Goal: Task Accomplishment & Management: Use online tool/utility

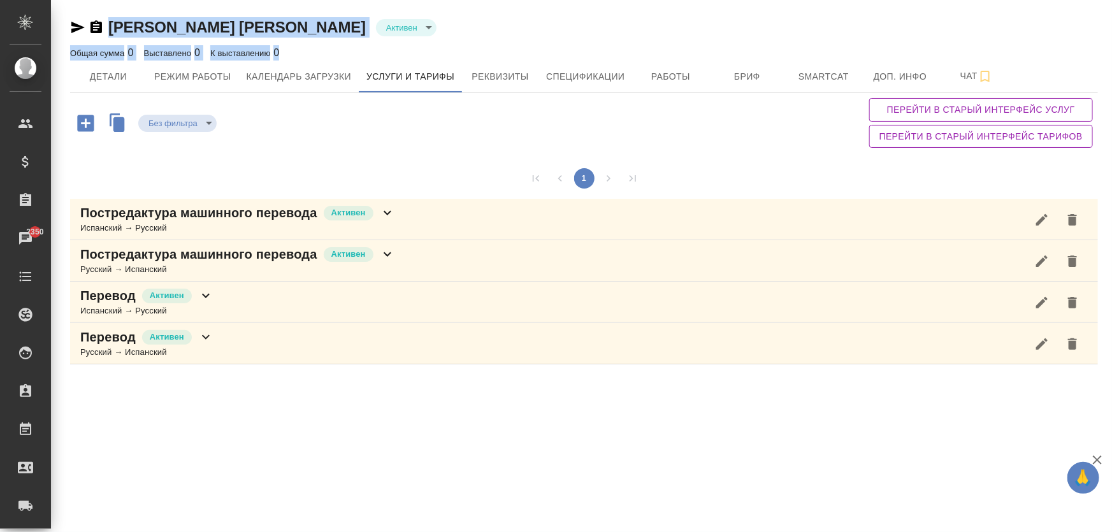
drag, startPoint x: 340, startPoint y: 38, endPoint x: 110, endPoint y: 25, distance: 230.3
click at [110, 25] on div "Мазенков Андрей Алексеевич Активен active Общая сумма 0 Выставлено 0 К выставле…" at bounding box center [584, 38] width 1028 height 43
click at [357, 50] on div "Общая сумма 0 Выставлено 0 К выставлению 0" at bounding box center [584, 52] width 1028 height 15
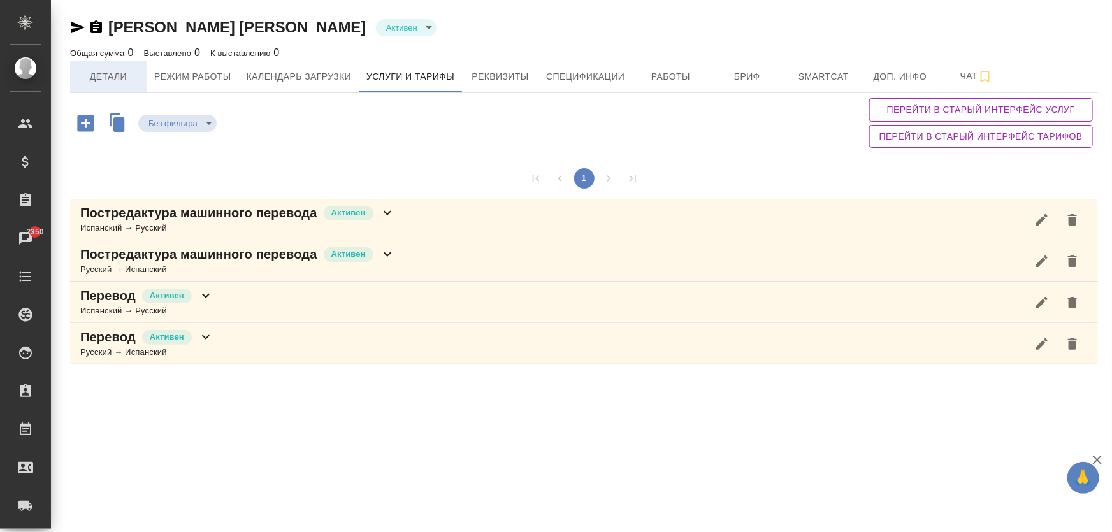
click at [120, 76] on span "Детали" at bounding box center [108, 77] width 61 height 16
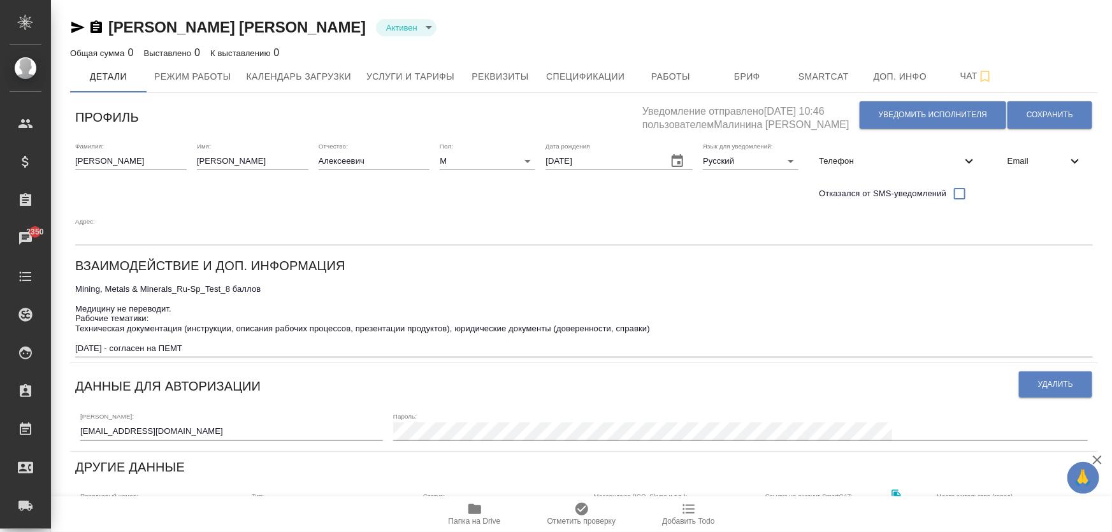
type input "Журавлева Александра"
drag, startPoint x: 173, startPoint y: 435, endPoint x: 69, endPoint y: 431, distance: 103.9
click at [69, 431] on div "Мазенков Андрей Алексеевич Активен active Общая сумма 0 Выставлено 0 К выставле…" at bounding box center [584, 435] width 1042 height 870
click at [400, 80] on span "Услуги и тарифы" at bounding box center [410, 77] width 88 height 16
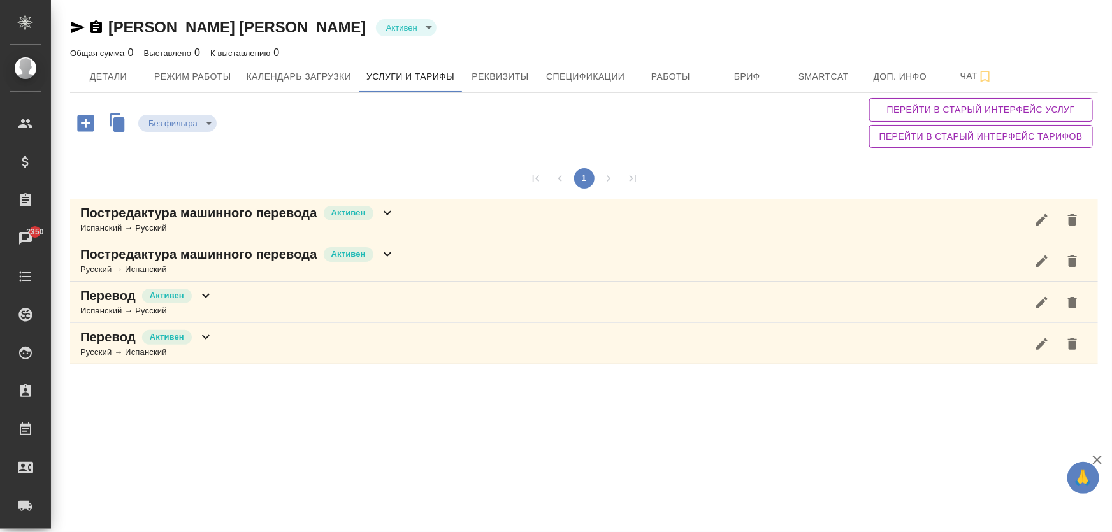
click at [378, 252] on div "Постредактура машинного перевода Активен" at bounding box center [237, 254] width 315 height 18
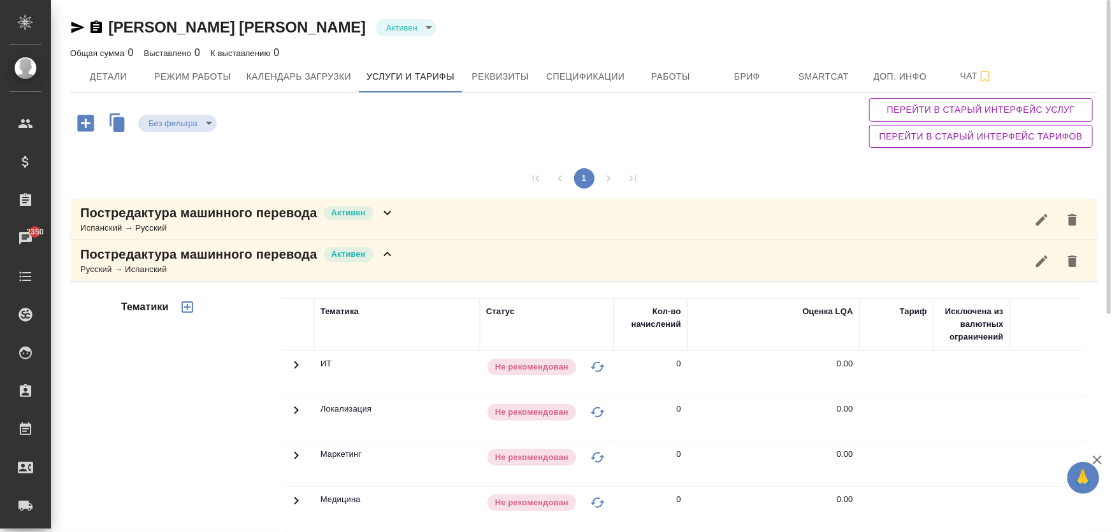
scroll to position [347, 0]
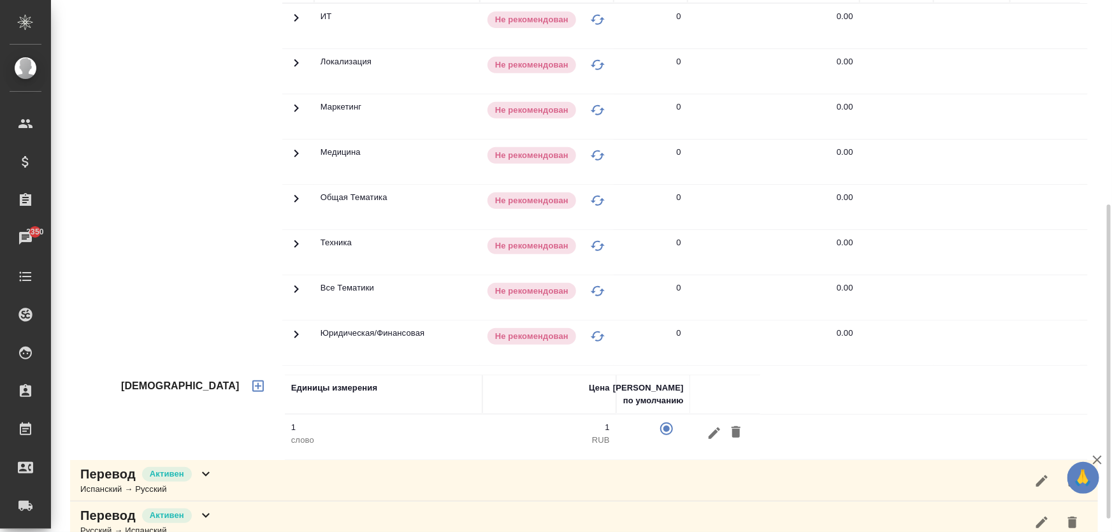
click at [214, 468] on div "Перевод Активен Испанский → Русский" at bounding box center [584, 480] width 1028 height 41
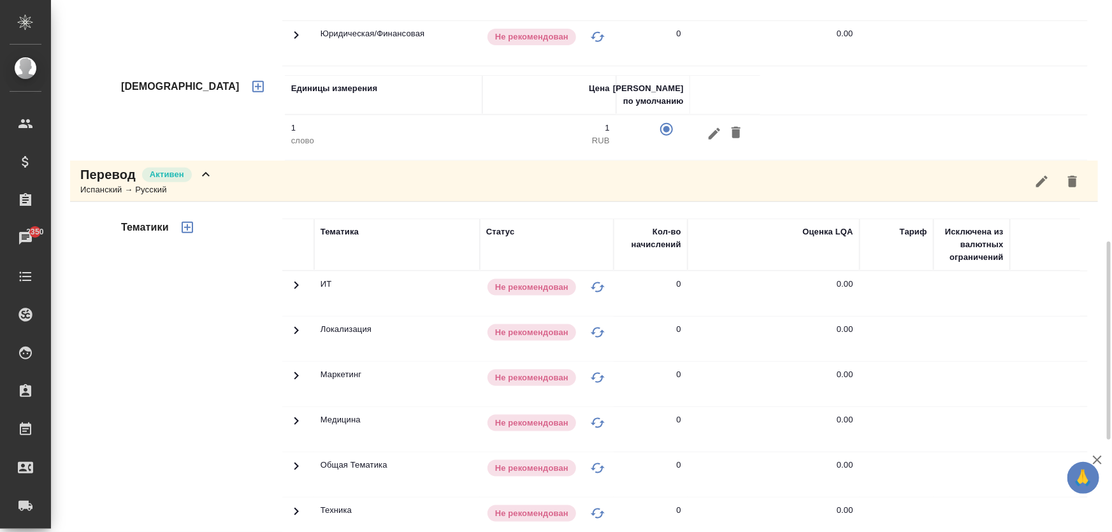
scroll to position [893, 0]
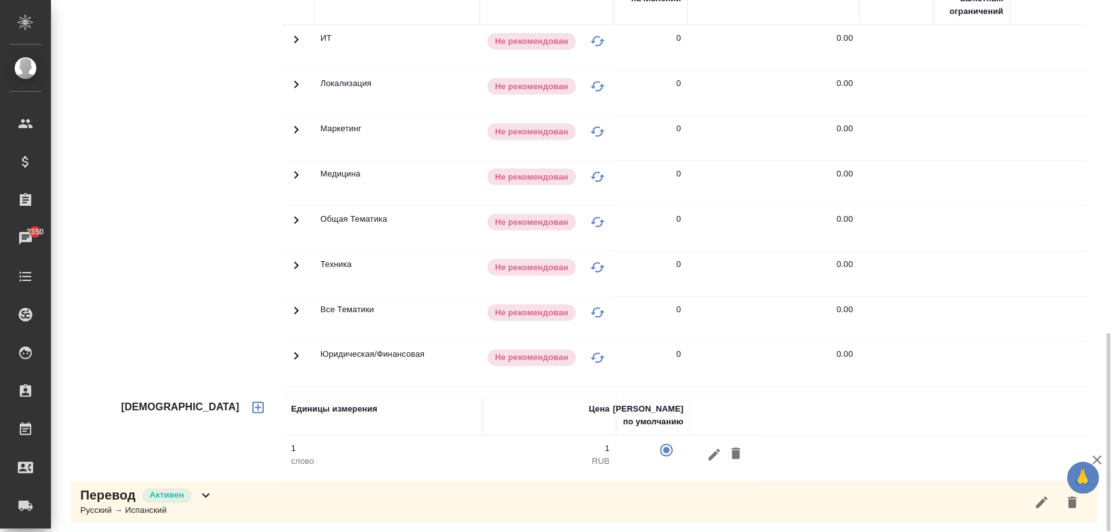
click at [199, 505] on div "Русский → Испанский" at bounding box center [146, 511] width 133 height 13
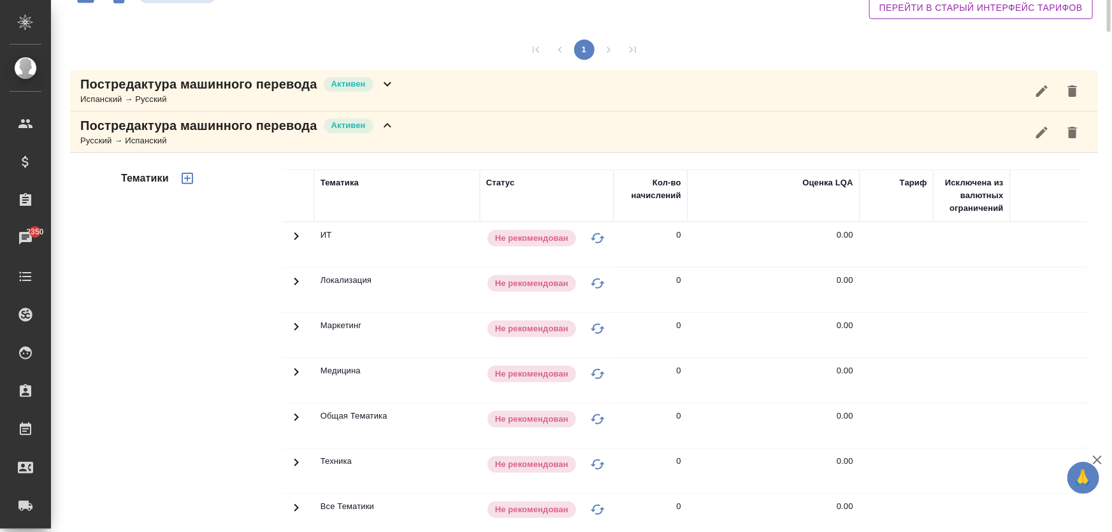
scroll to position [0, 0]
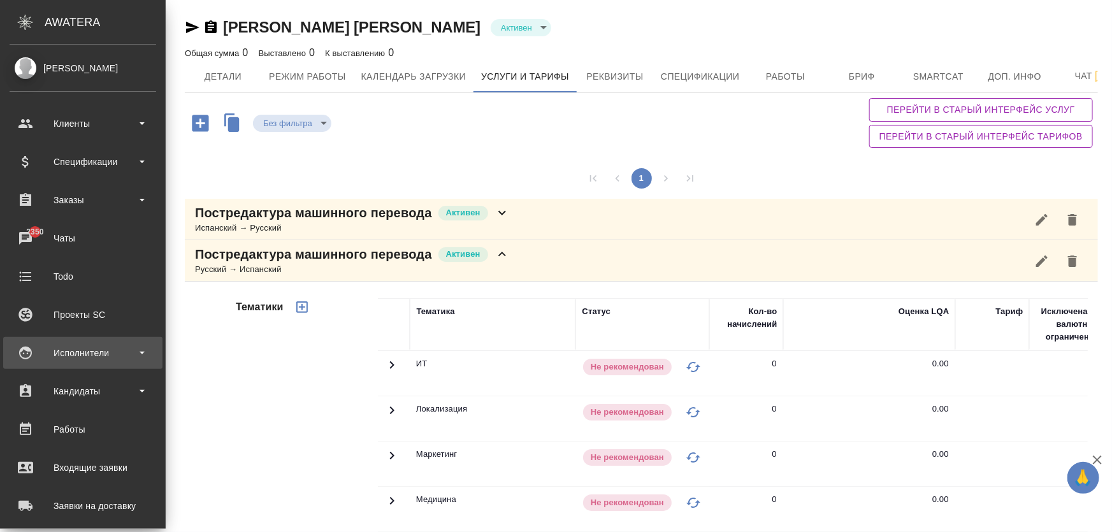
click at [90, 352] on div "Исполнители" at bounding box center [83, 352] width 147 height 19
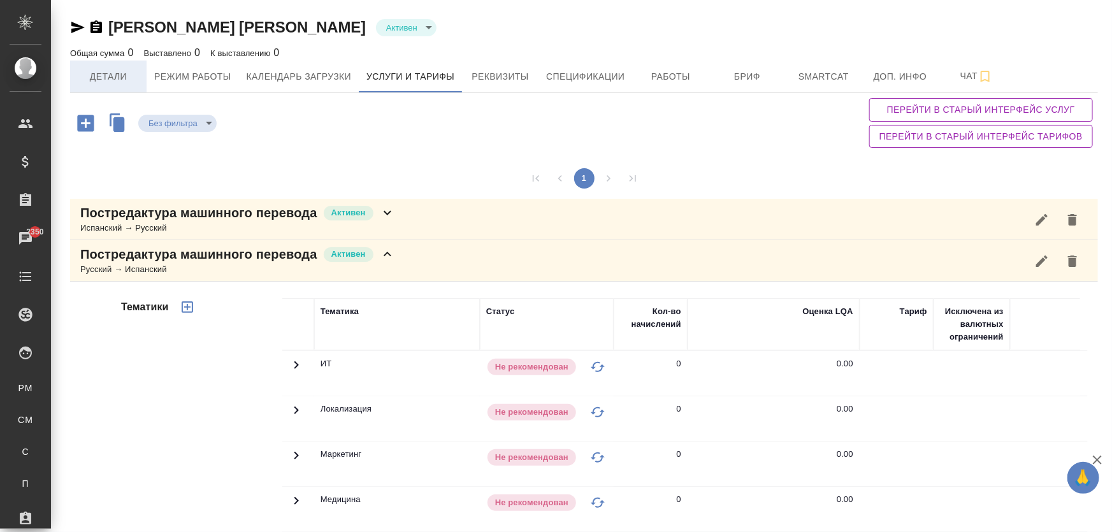
click at [134, 78] on span "Детали" at bounding box center [108, 77] width 61 height 16
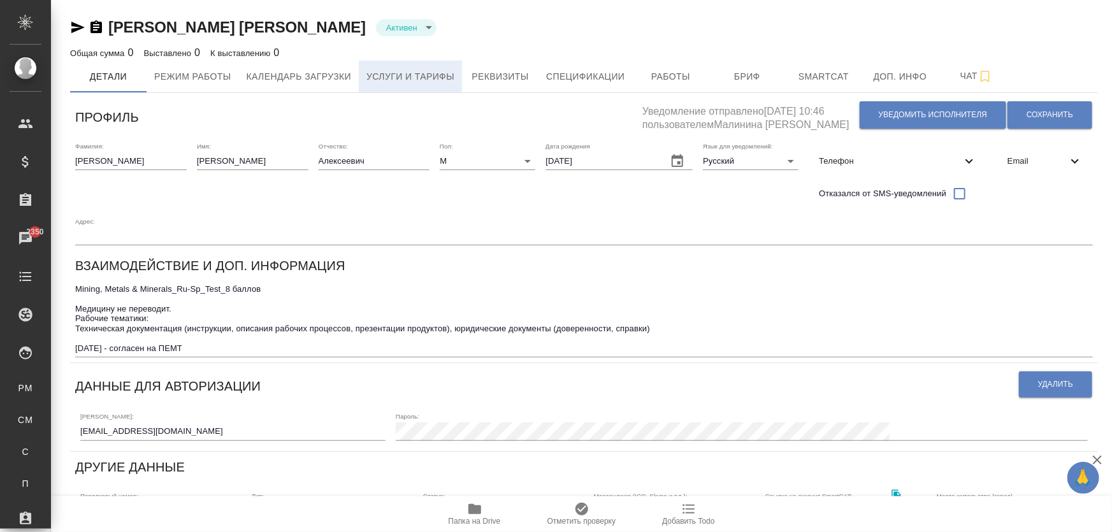
click at [379, 78] on span "Услуги и тарифы" at bounding box center [410, 77] width 88 height 16
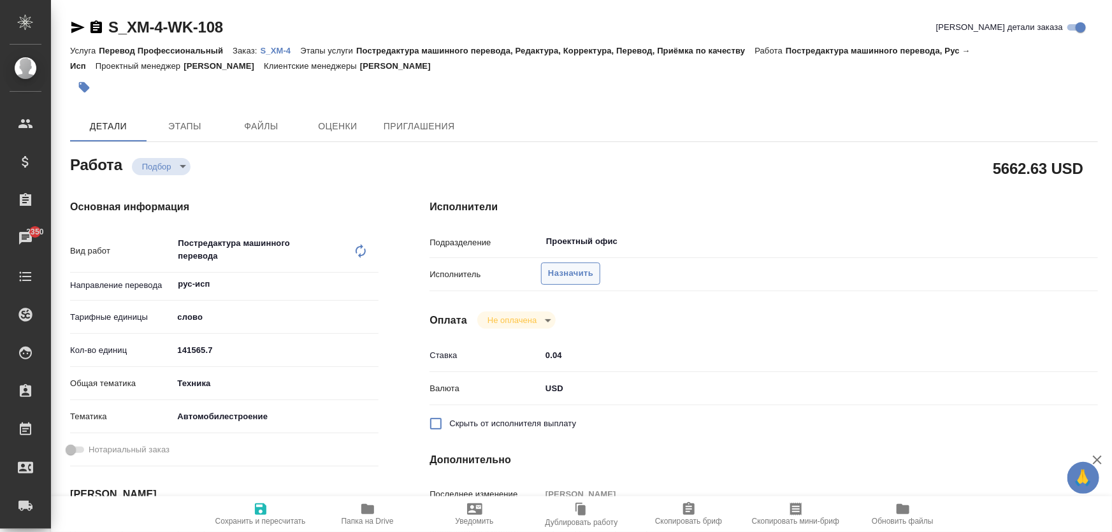
click at [586, 278] on span "Назначить" at bounding box center [570, 273] width 45 height 15
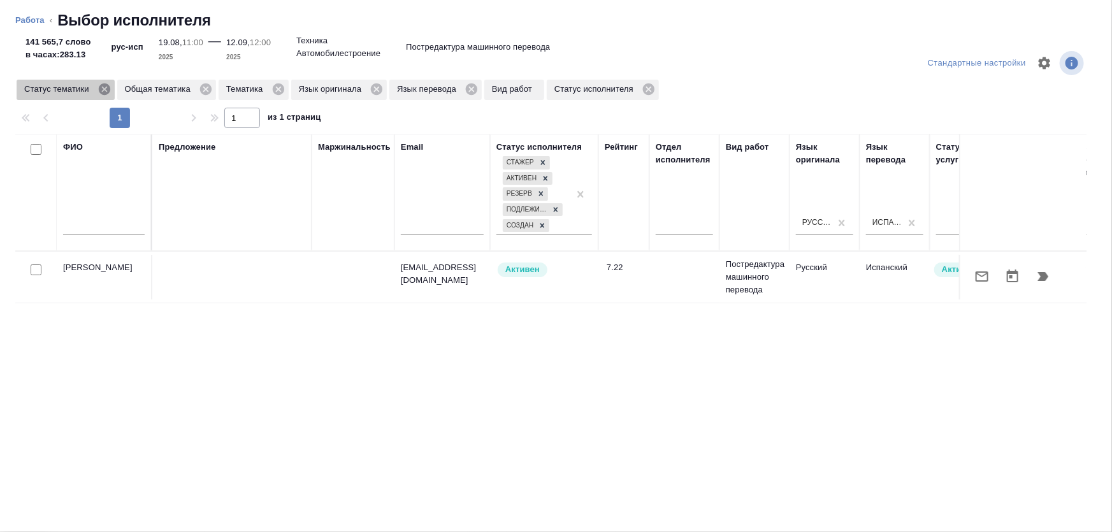
click at [104, 89] on icon at bounding box center [104, 89] width 14 height 14
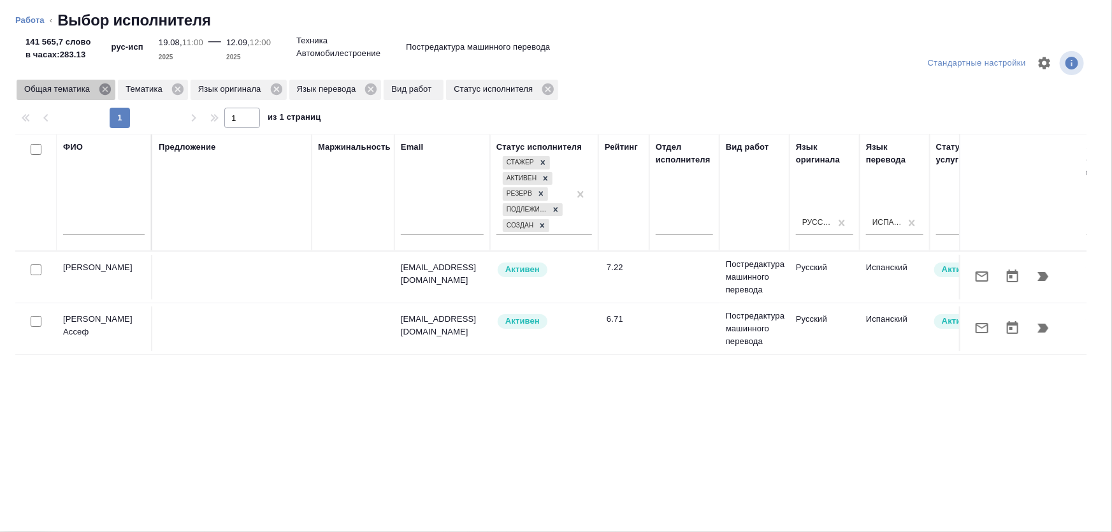
click at [103, 90] on icon at bounding box center [104, 88] width 11 height 11
click at [69, 90] on icon at bounding box center [76, 89] width 14 height 14
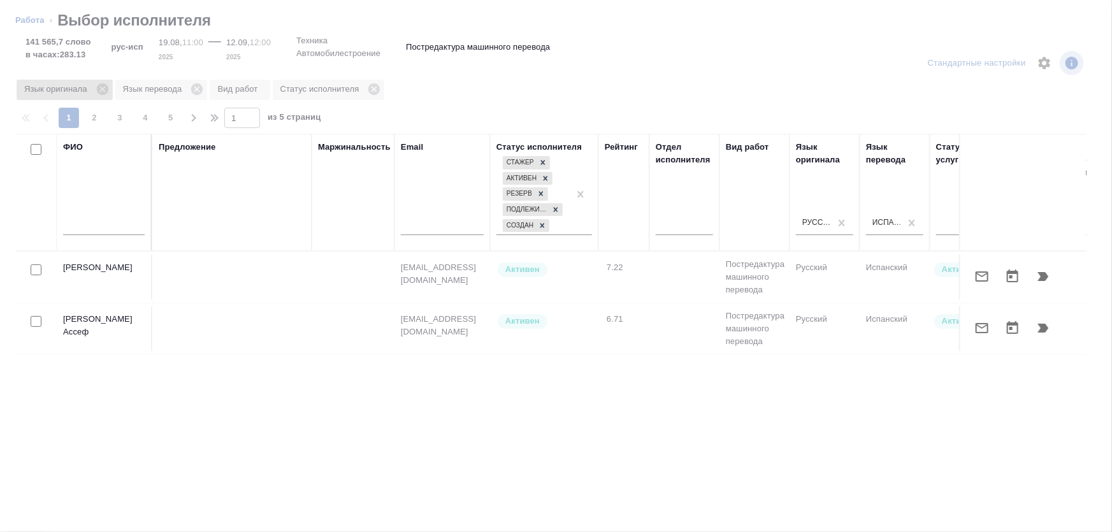
click at [103, 91] on icon at bounding box center [101, 88] width 11 height 11
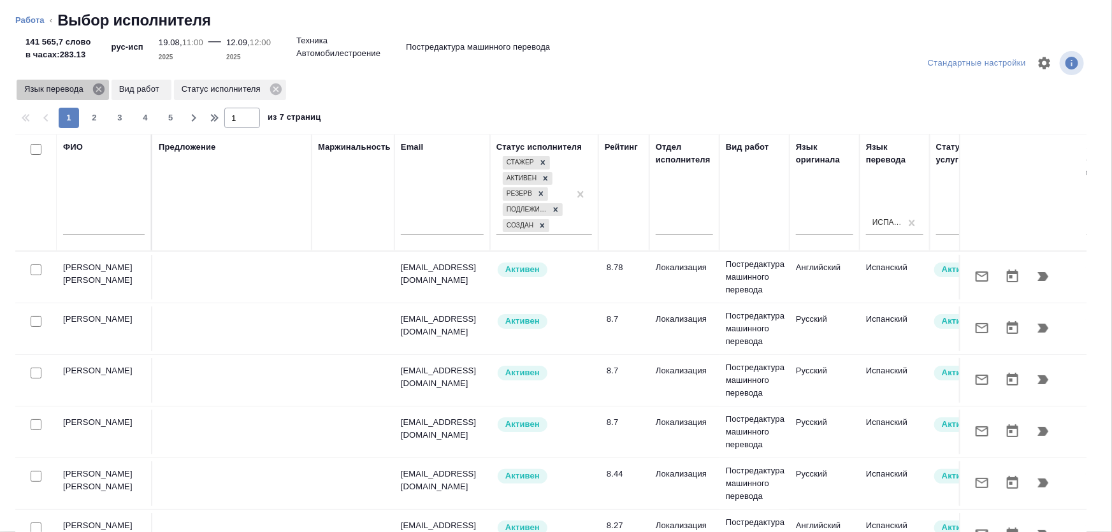
click at [103, 90] on icon at bounding box center [98, 88] width 11 height 11
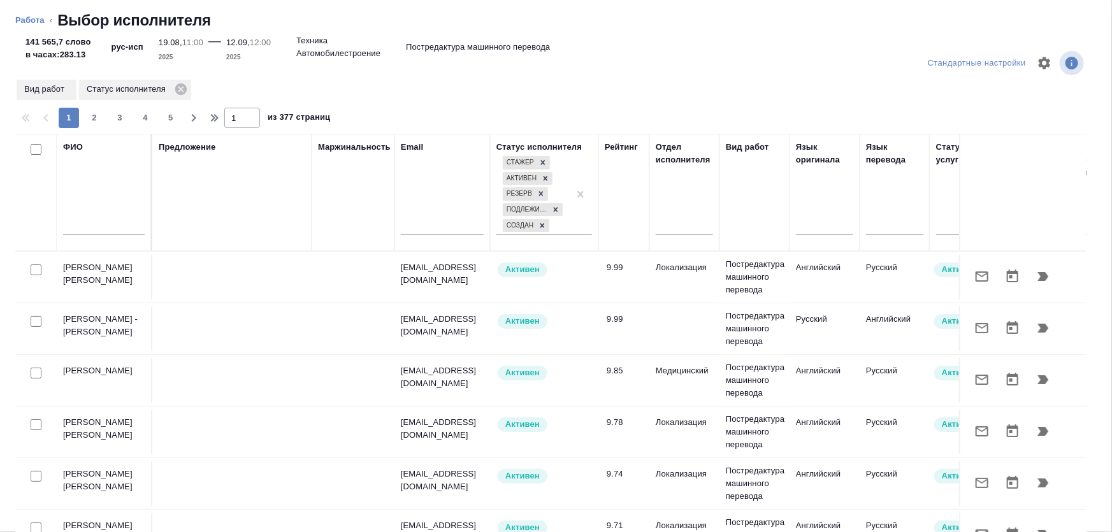
click at [457, 219] on input "text" at bounding box center [442, 227] width 83 height 16
paste input "[EMAIL_ADDRESS][DOMAIN_NAME]"
type input "[EMAIL_ADDRESS][DOMAIN_NAME]"
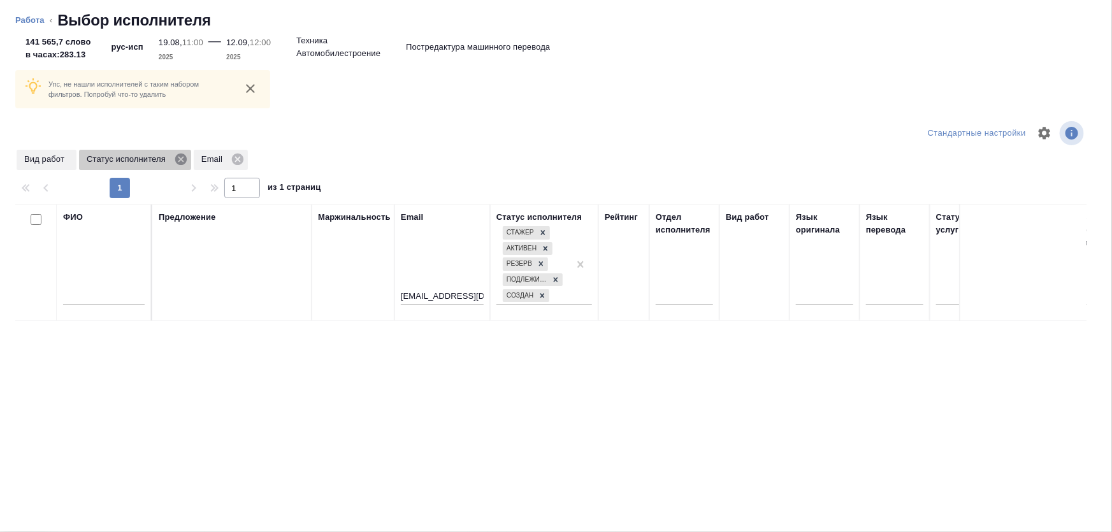
click at [183, 159] on icon at bounding box center [180, 159] width 11 height 11
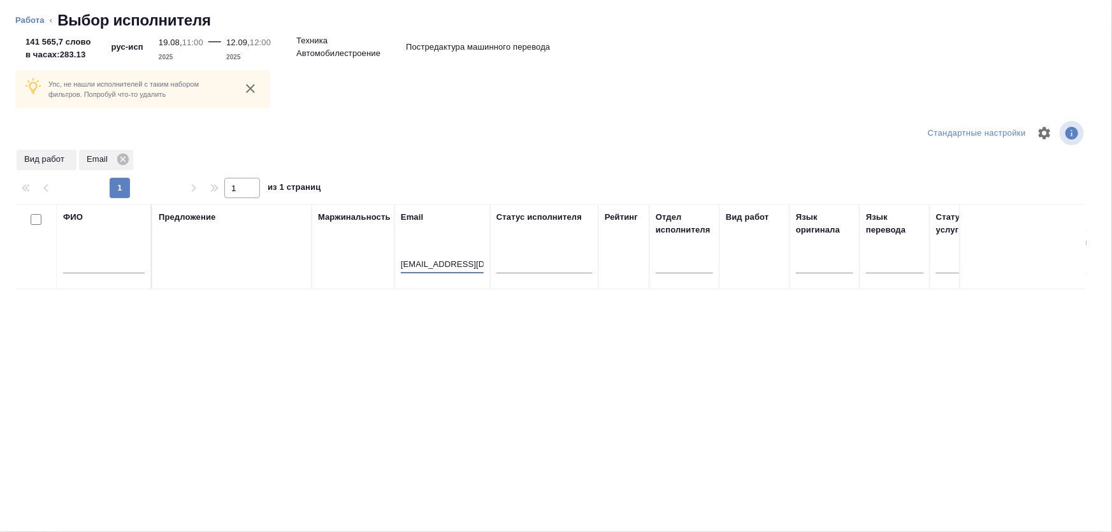
click at [466, 261] on input "[EMAIL_ADDRESS][DOMAIN_NAME]" at bounding box center [442, 265] width 83 height 16
click at [120, 255] on div at bounding box center [104, 266] width 82 height 31
click at [120, 261] on input "text" at bounding box center [104, 265] width 82 height 16
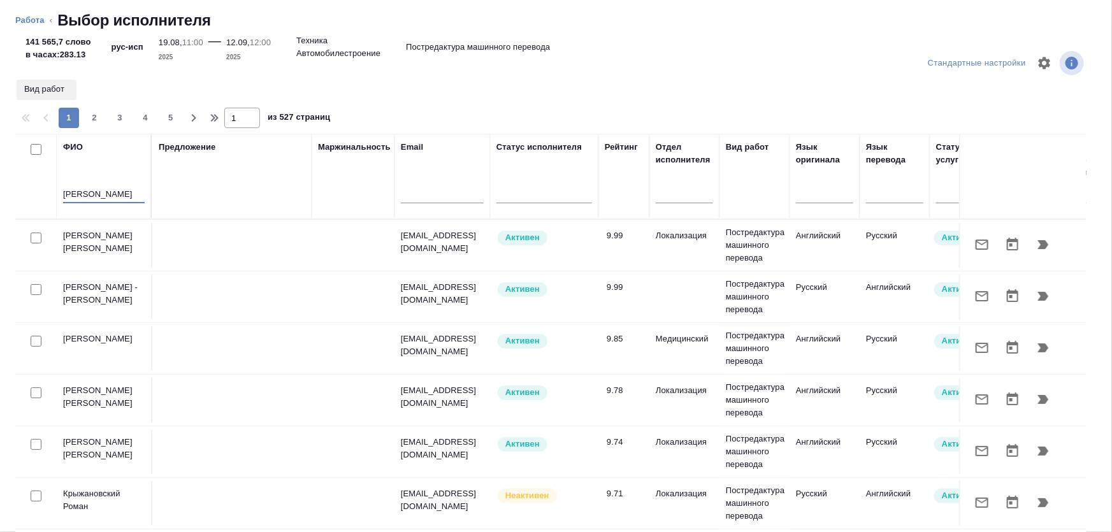
type input "[PERSON_NAME]"
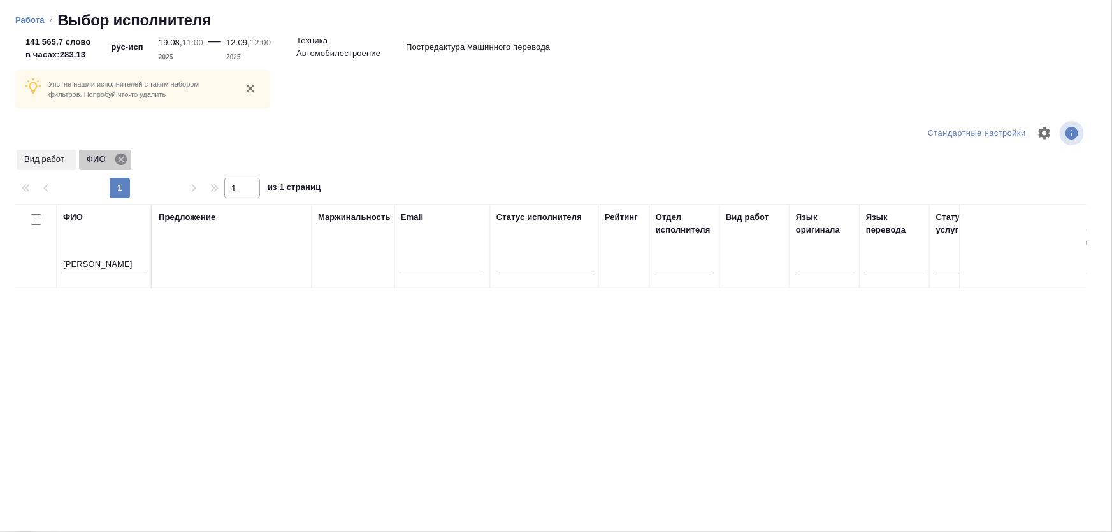
click at [121, 155] on icon at bounding box center [120, 159] width 11 height 11
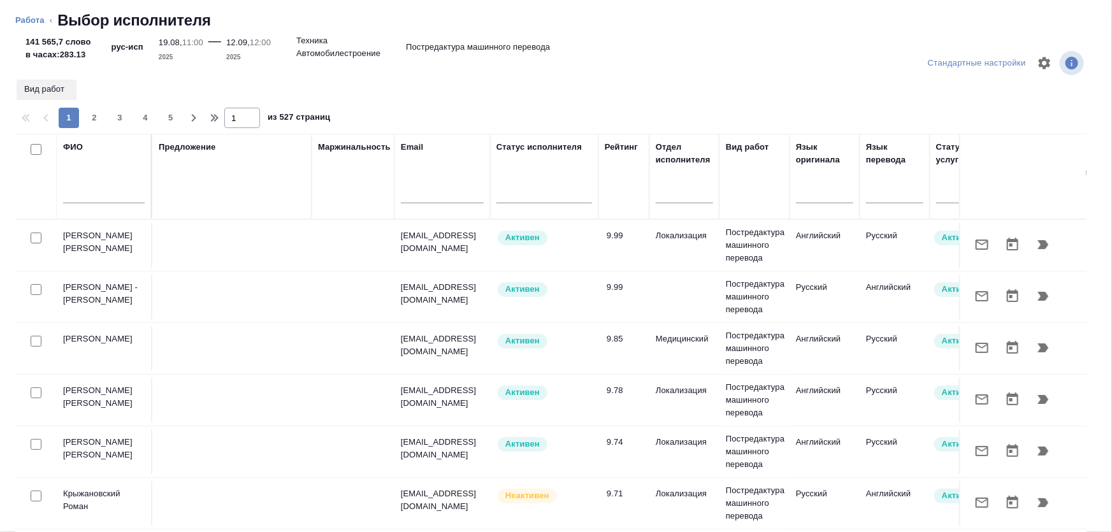
click at [111, 248] on td "[PERSON_NAME] [PERSON_NAME]" at bounding box center [105, 245] width 96 height 45
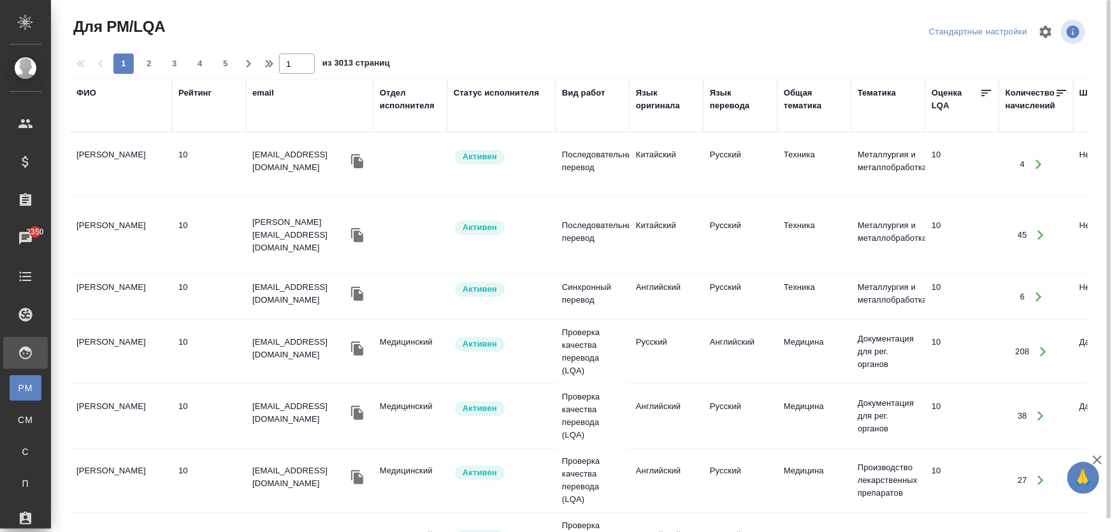
click at [84, 93] on div "ФИО" at bounding box center [86, 93] width 20 height 13
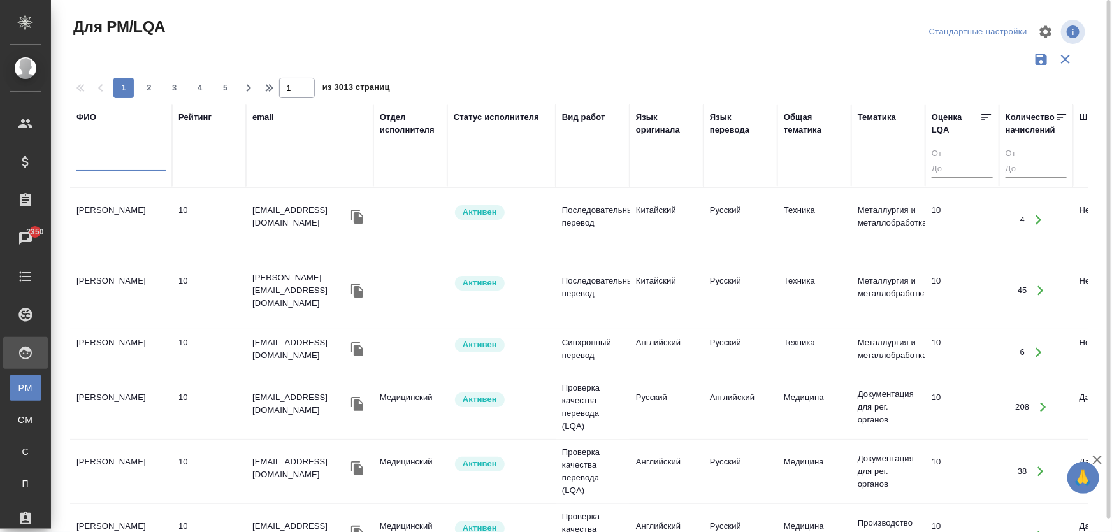
click at [131, 166] on input "text" at bounding box center [120, 163] width 89 height 16
type input "алексеев"
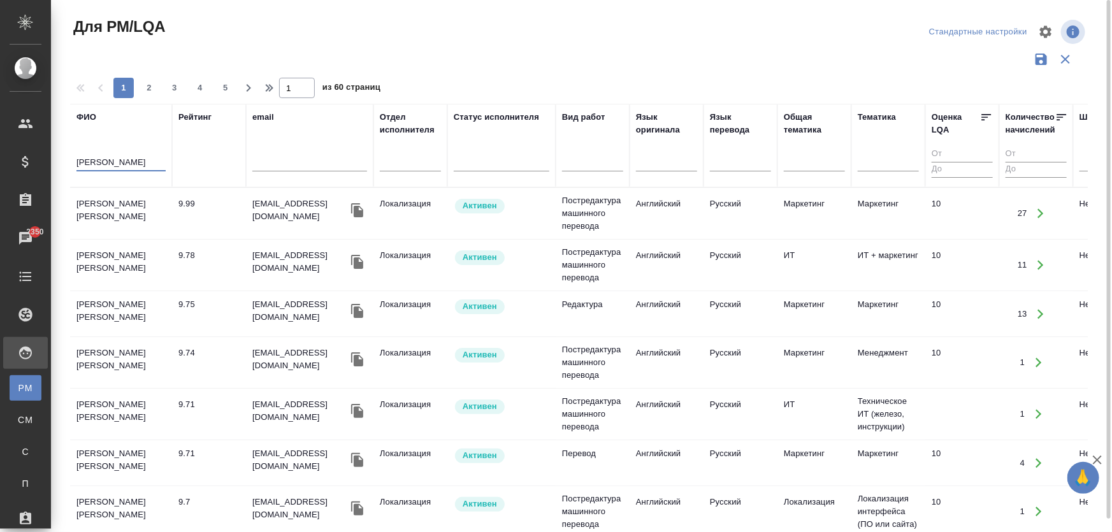
click at [134, 216] on td "[PERSON_NAME] [PERSON_NAME]" at bounding box center [121, 213] width 102 height 45
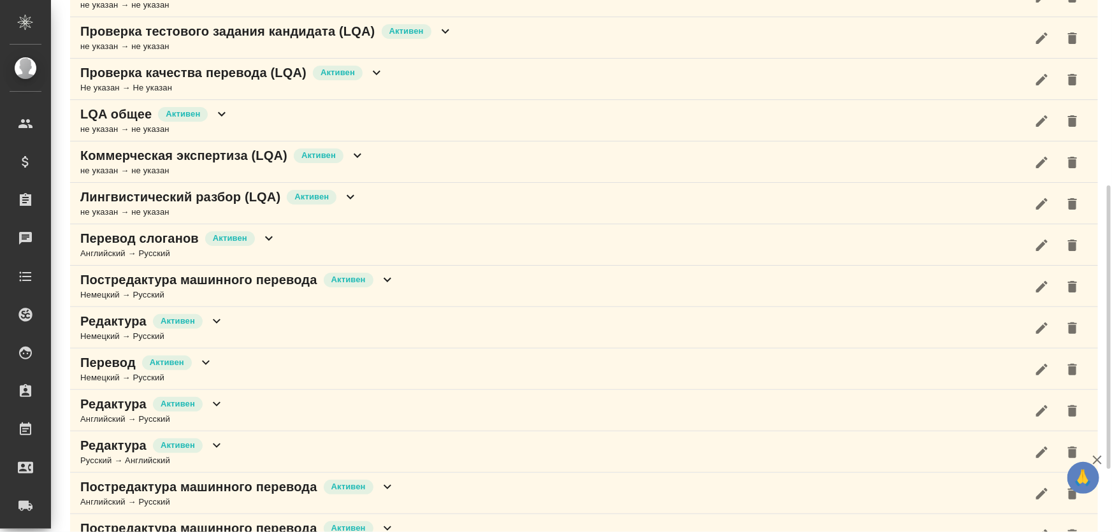
scroll to position [464, 0]
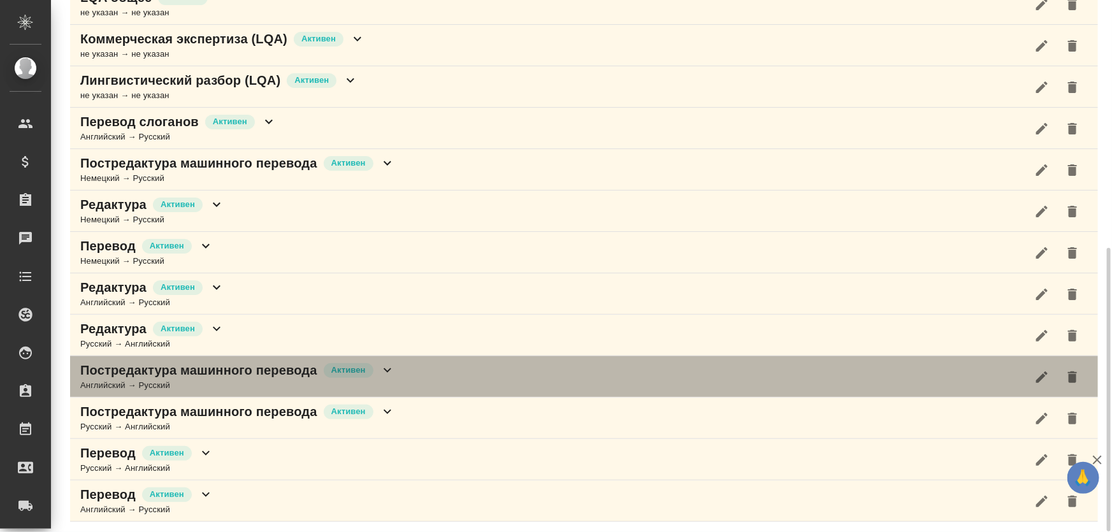
click at [245, 376] on p "Постредактура машинного перевода" at bounding box center [198, 370] width 237 height 18
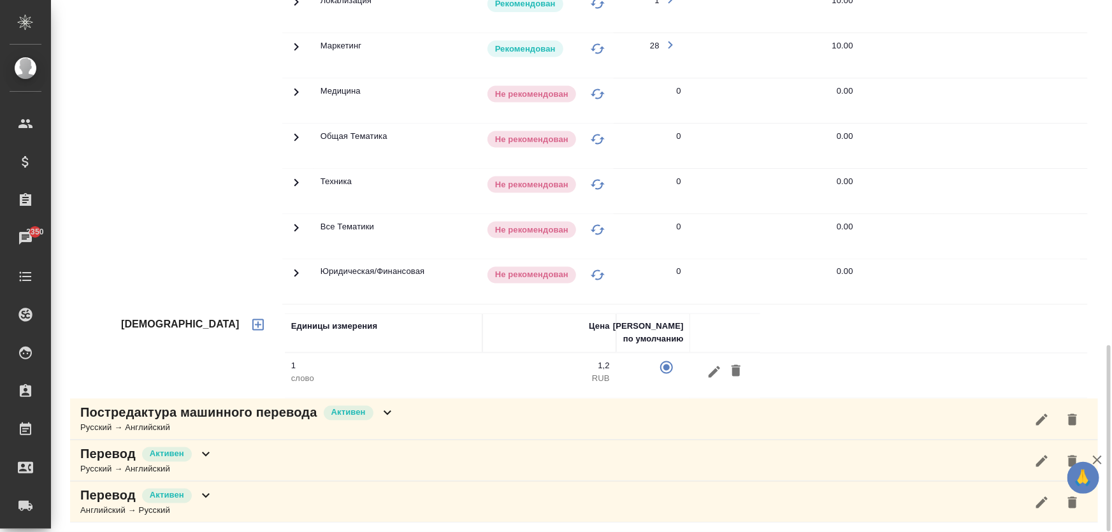
scroll to position [873, 0]
